Goal: Task Accomplishment & Management: Manage account settings

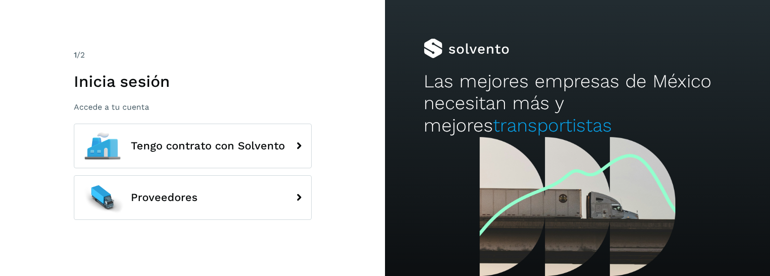
click at [171, 199] on span "Proveedores" at bounding box center [164, 197] width 67 height 12
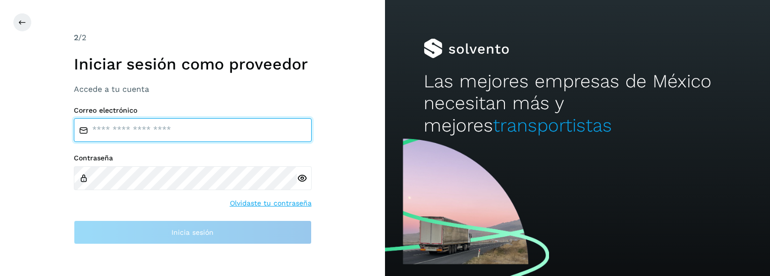
click at [202, 135] on input "email" at bounding box center [193, 130] width 238 height 24
type input "**********"
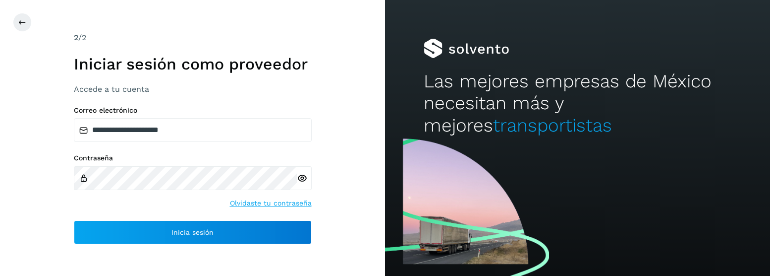
click at [301, 177] on icon at bounding box center [302, 178] width 10 height 10
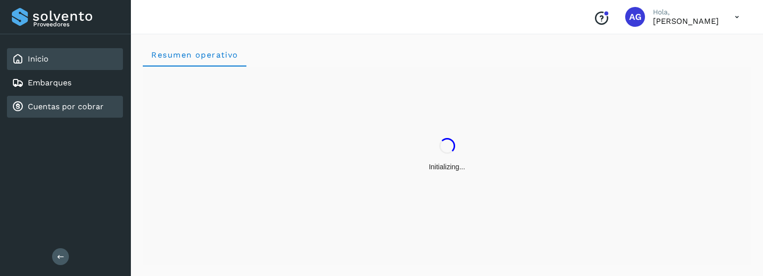
click at [58, 108] on link "Cuentas por cobrar" at bounding box center [66, 106] width 76 height 9
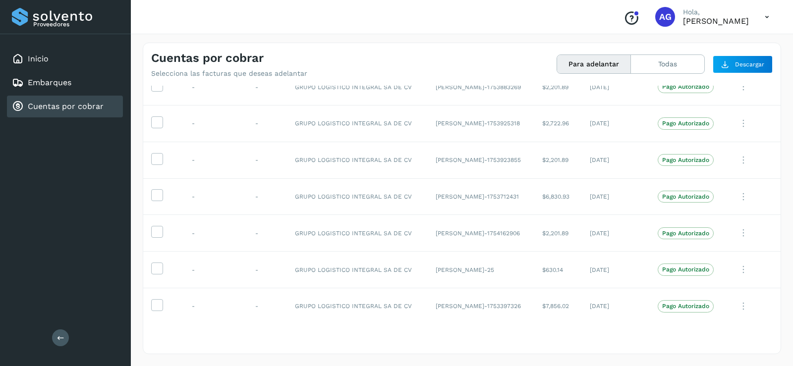
scroll to position [549, 0]
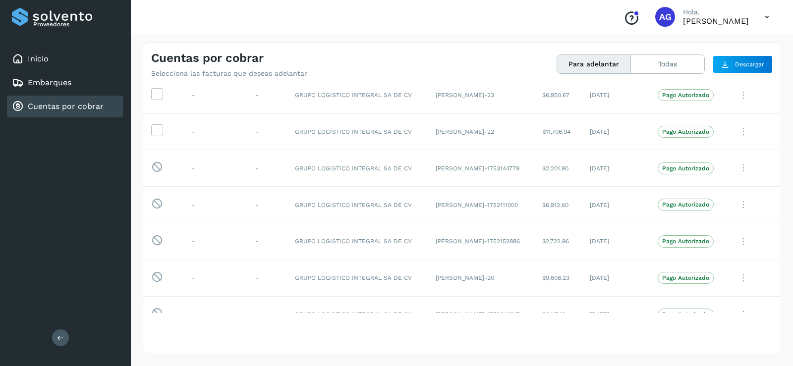
click at [601, 64] on button "Para adelantar" at bounding box center [594, 64] width 74 height 18
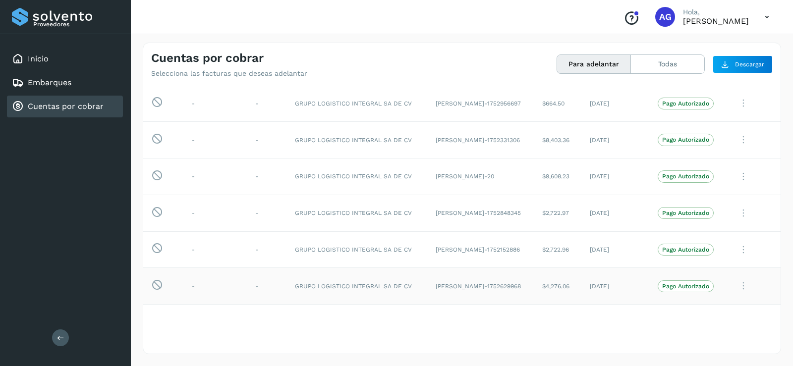
click at [157, 275] on icon at bounding box center [157, 285] width 12 height 12
click at [682, 275] on td "Pago Autorizado" at bounding box center [688, 286] width 76 height 37
click at [686, 275] on span "Pago Autorizado" at bounding box center [686, 287] width 56 height 12
click at [738, 275] on icon at bounding box center [744, 286] width 20 height 20
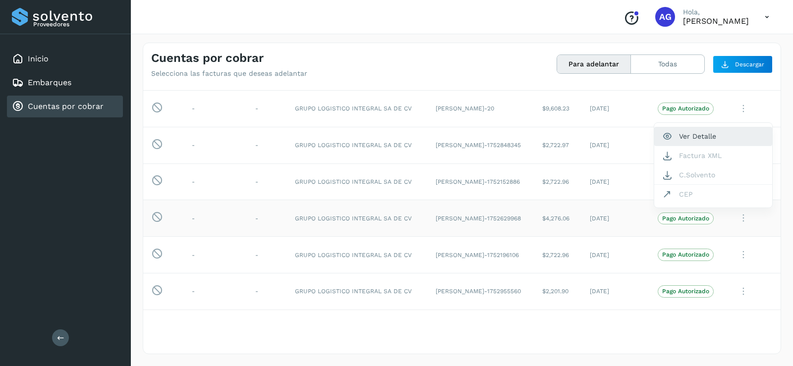
click at [672, 134] on button "Ver Detalle" at bounding box center [713, 136] width 118 height 19
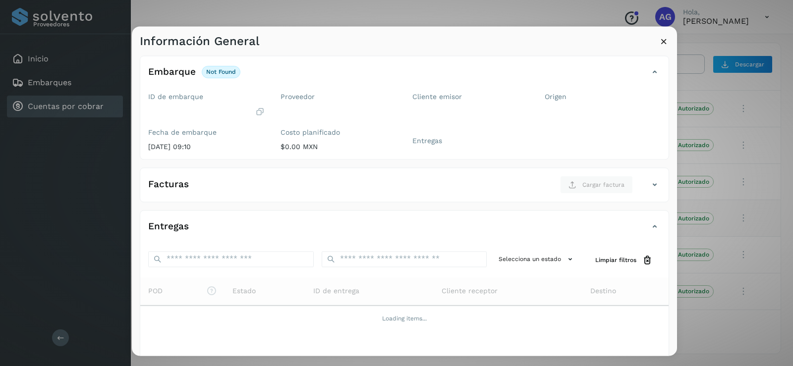
scroll to position [99, 0]
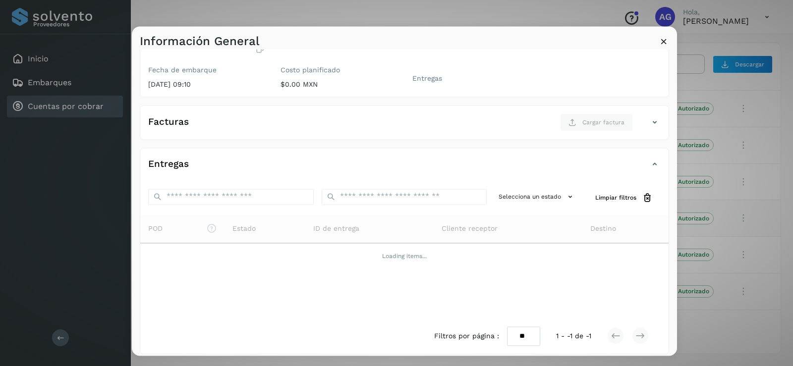
click at [668, 43] on icon at bounding box center [664, 41] width 10 height 10
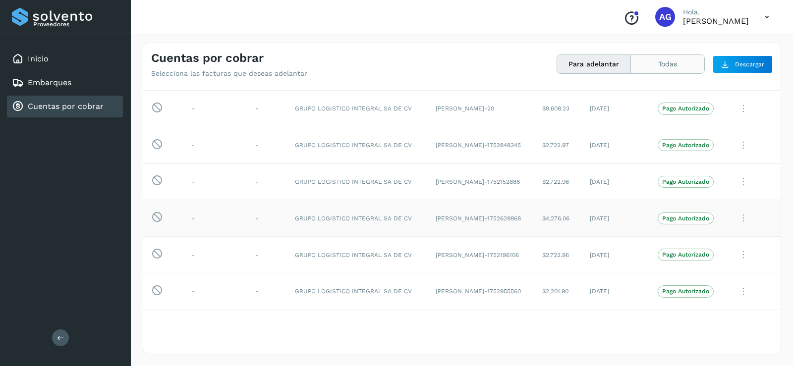
click at [663, 68] on button "Todas" at bounding box center [667, 64] width 73 height 18
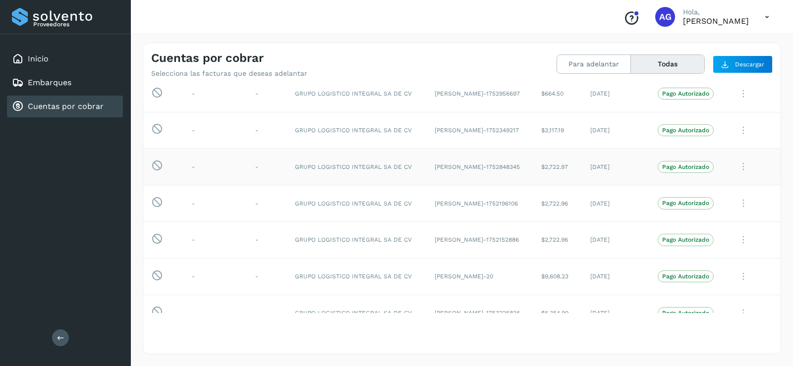
scroll to position [716, 0]
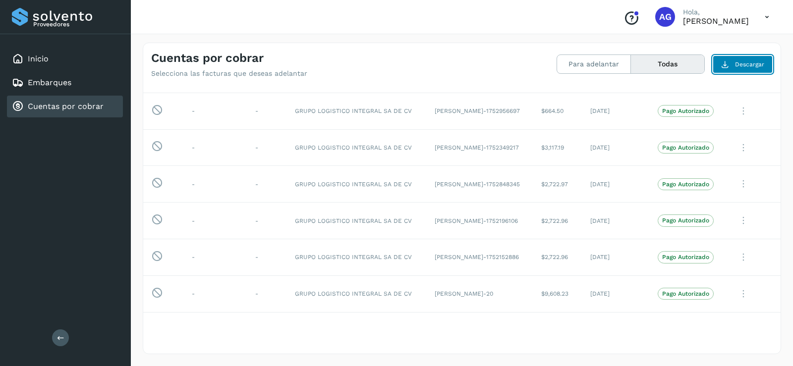
click at [736, 59] on button "Descargar" at bounding box center [743, 65] width 60 height 18
click at [739, 112] on icon at bounding box center [744, 111] width 20 height 20
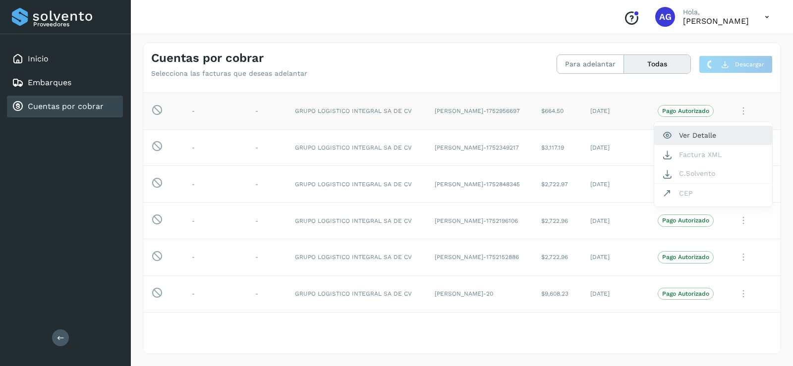
click at [705, 138] on button "Ver Detalle" at bounding box center [713, 135] width 118 height 19
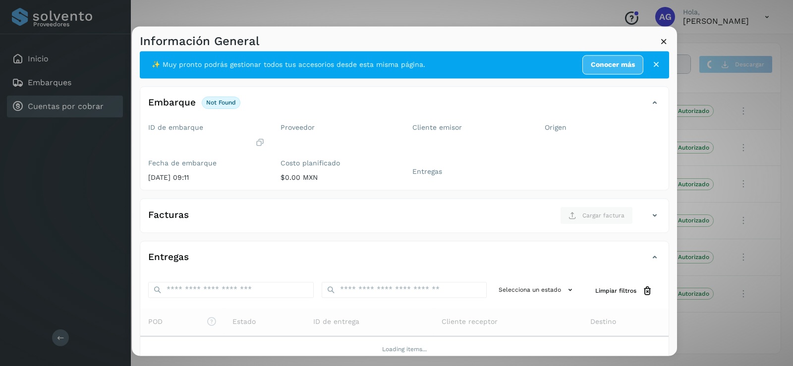
scroll to position [0, 0]
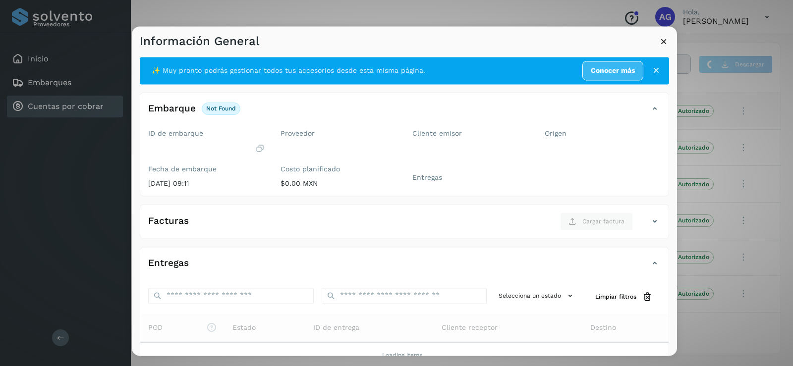
click at [664, 46] on icon at bounding box center [664, 41] width 10 height 10
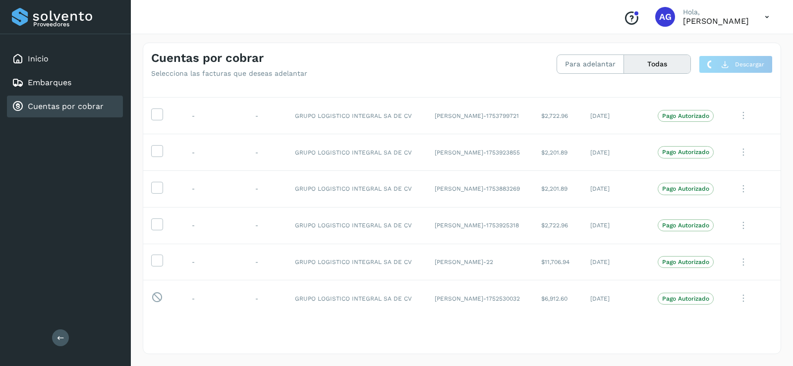
scroll to position [468, 0]
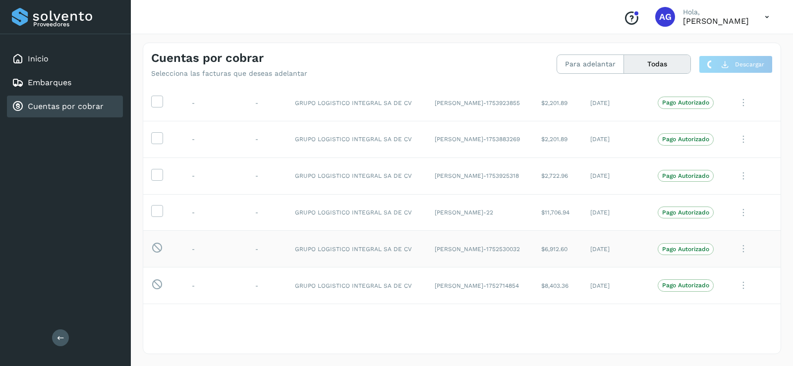
click at [336, 251] on td "GRUPO LOGISTICO INTEGRAL SA DE CV" at bounding box center [357, 249] width 140 height 37
click at [685, 256] on td "Pago Autorizado" at bounding box center [688, 249] width 76 height 37
click at [684, 251] on p "Pago Autorizado" at bounding box center [685, 249] width 47 height 7
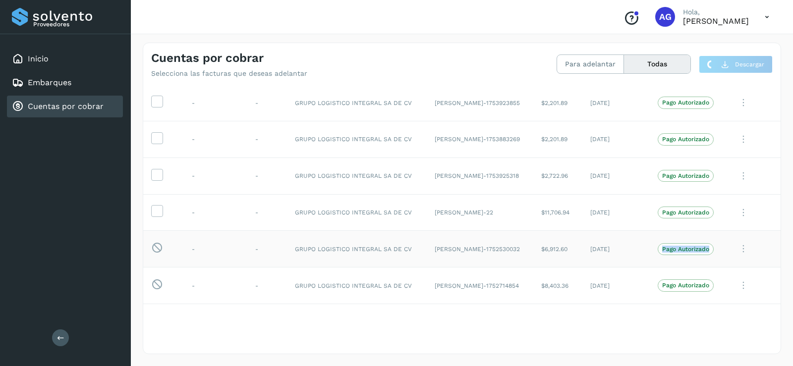
click at [684, 251] on p "Pago Autorizado" at bounding box center [685, 249] width 47 height 7
click at [767, 18] on icon at bounding box center [767, 17] width 20 height 20
click at [423, 71] on div at bounding box center [396, 183] width 793 height 366
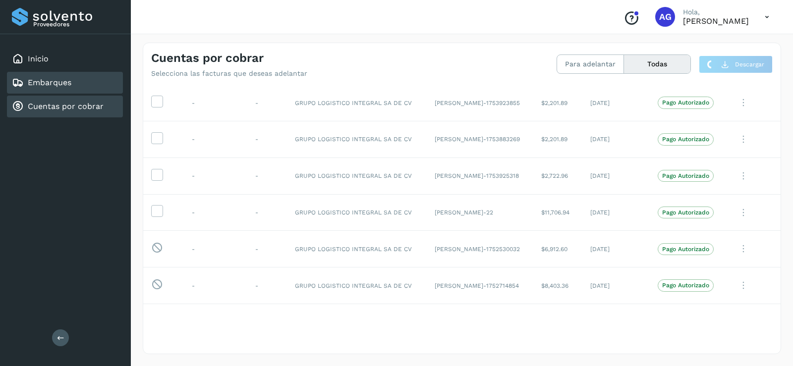
click at [44, 82] on link "Embarques" at bounding box center [50, 82] width 44 height 9
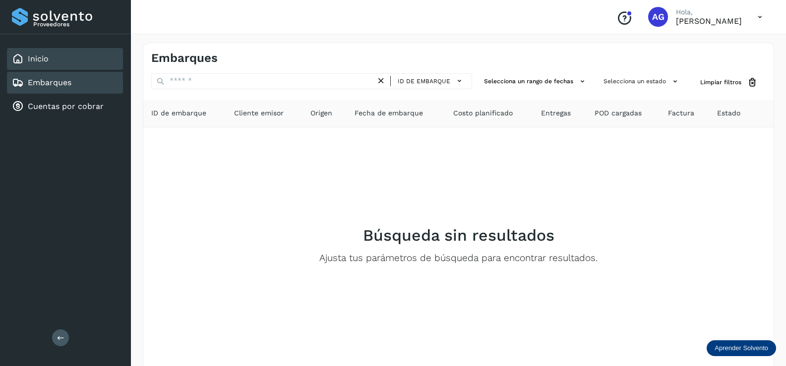
click at [50, 67] on div "Inicio" at bounding box center [65, 59] width 116 height 22
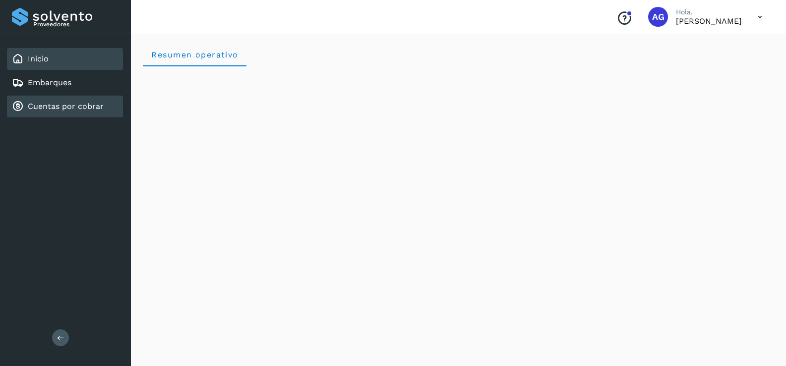
click at [91, 111] on link "Cuentas por cobrar" at bounding box center [66, 106] width 76 height 9
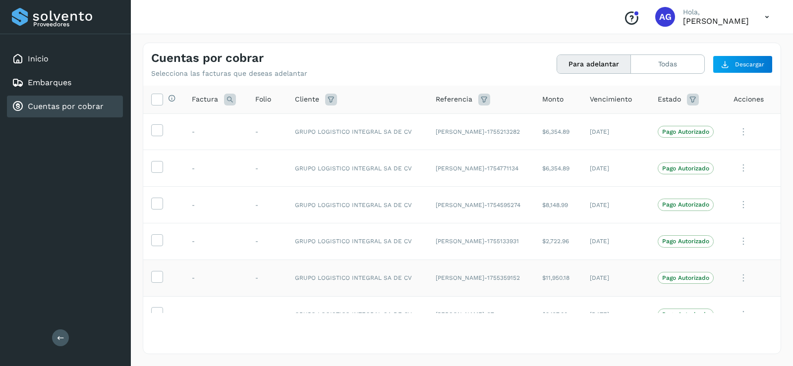
click at [735, 275] on icon at bounding box center [744, 278] width 20 height 20
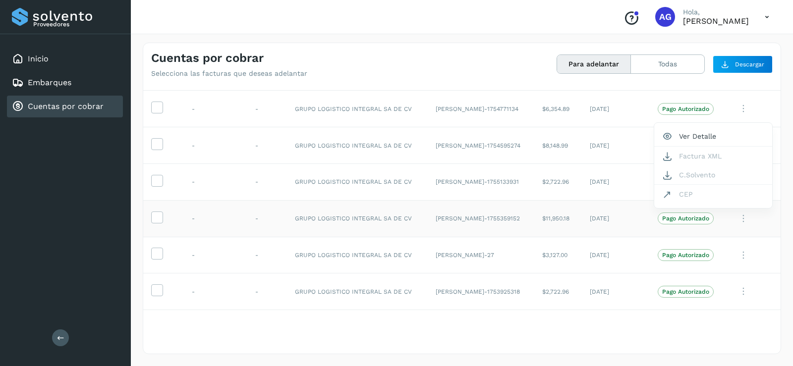
click at [736, 109] on div at bounding box center [396, 183] width 793 height 366
click at [736, 109] on icon at bounding box center [744, 109] width 20 height 20
click at [708, 136] on button "Ver Detalle" at bounding box center [713, 132] width 118 height 19
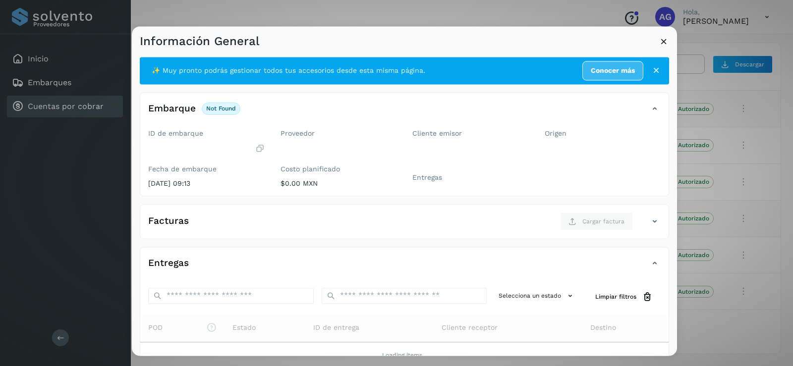
click at [667, 40] on icon at bounding box center [664, 41] width 10 height 10
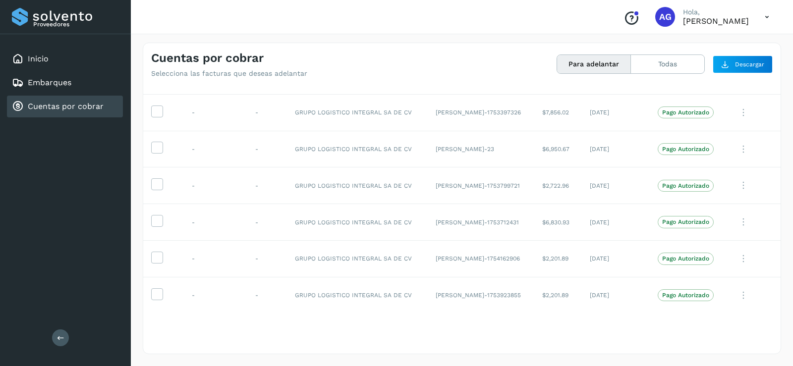
scroll to position [357, 0]
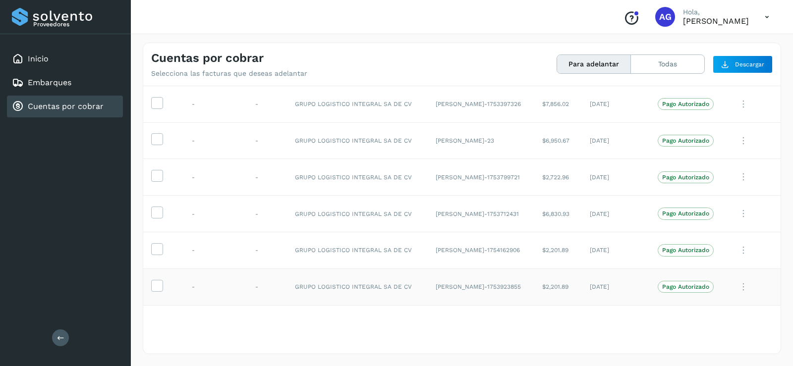
click at [736, 275] on icon at bounding box center [744, 287] width 20 height 20
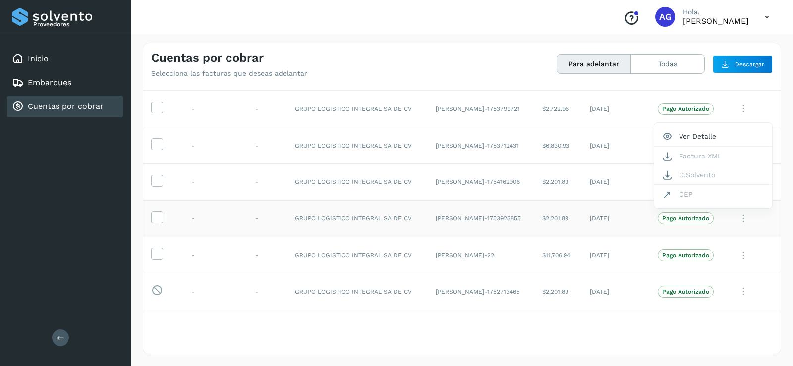
drag, startPoint x: 735, startPoint y: 295, endPoint x: 313, endPoint y: 298, distance: 421.3
click at [735, 275] on div at bounding box center [396, 183] width 793 height 366
click at [221, 275] on td "-" at bounding box center [215, 292] width 63 height 37
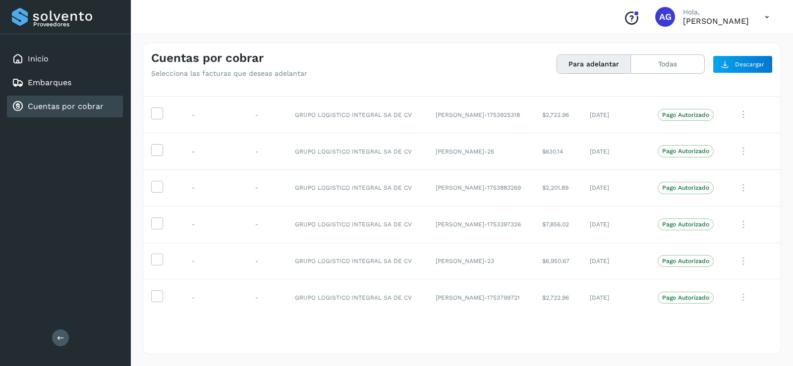
scroll to position [103, 0]
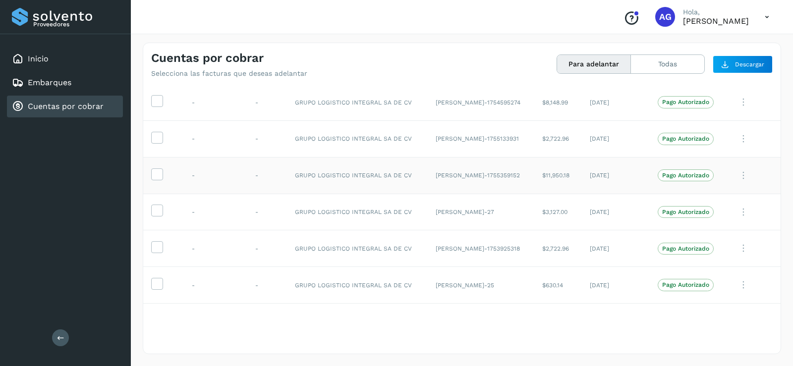
click at [765, 15] on icon at bounding box center [767, 17] width 20 height 20
click at [716, 47] on div "Cerrar sesión" at bounding box center [718, 44] width 118 height 19
